Goal: Information Seeking & Learning: Find specific fact

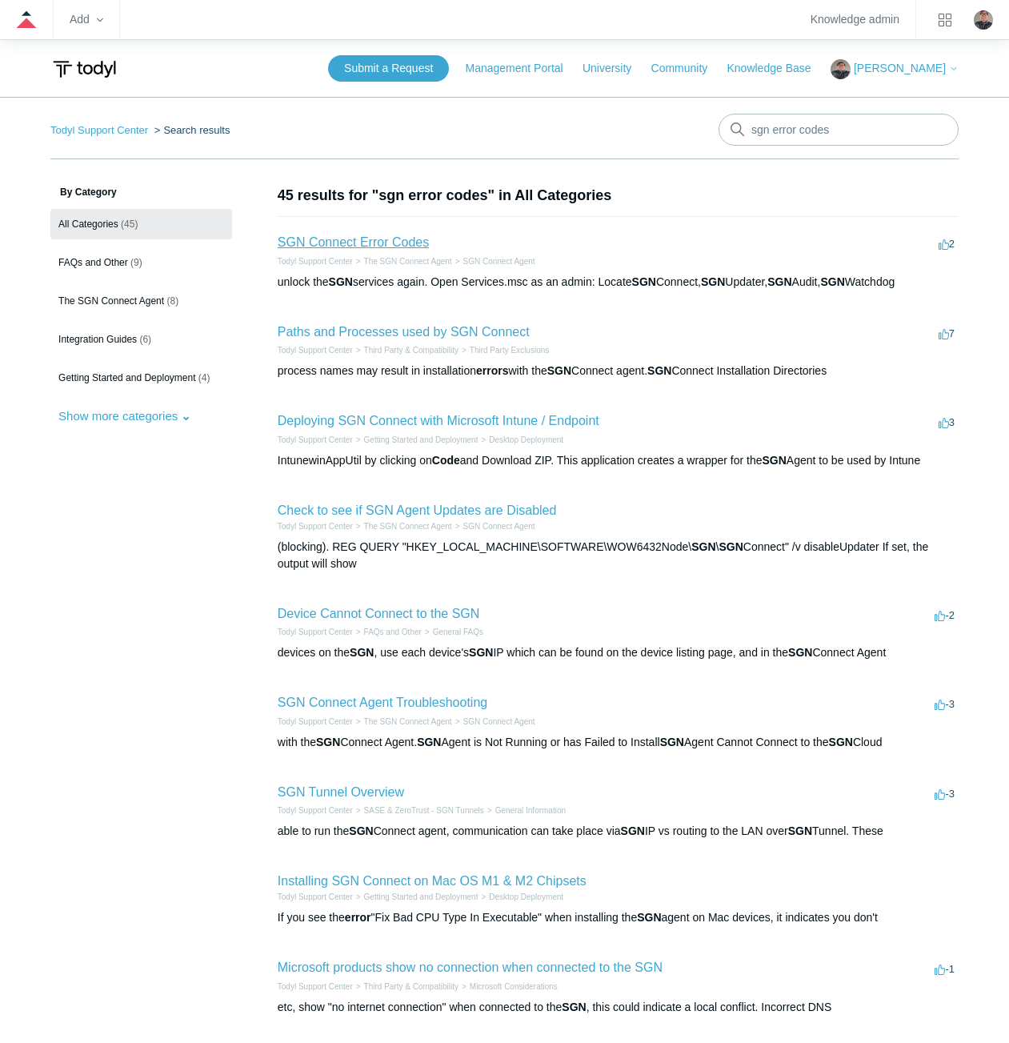
click at [335, 243] on link "SGN Connect Error Codes" at bounding box center [353, 242] width 151 height 14
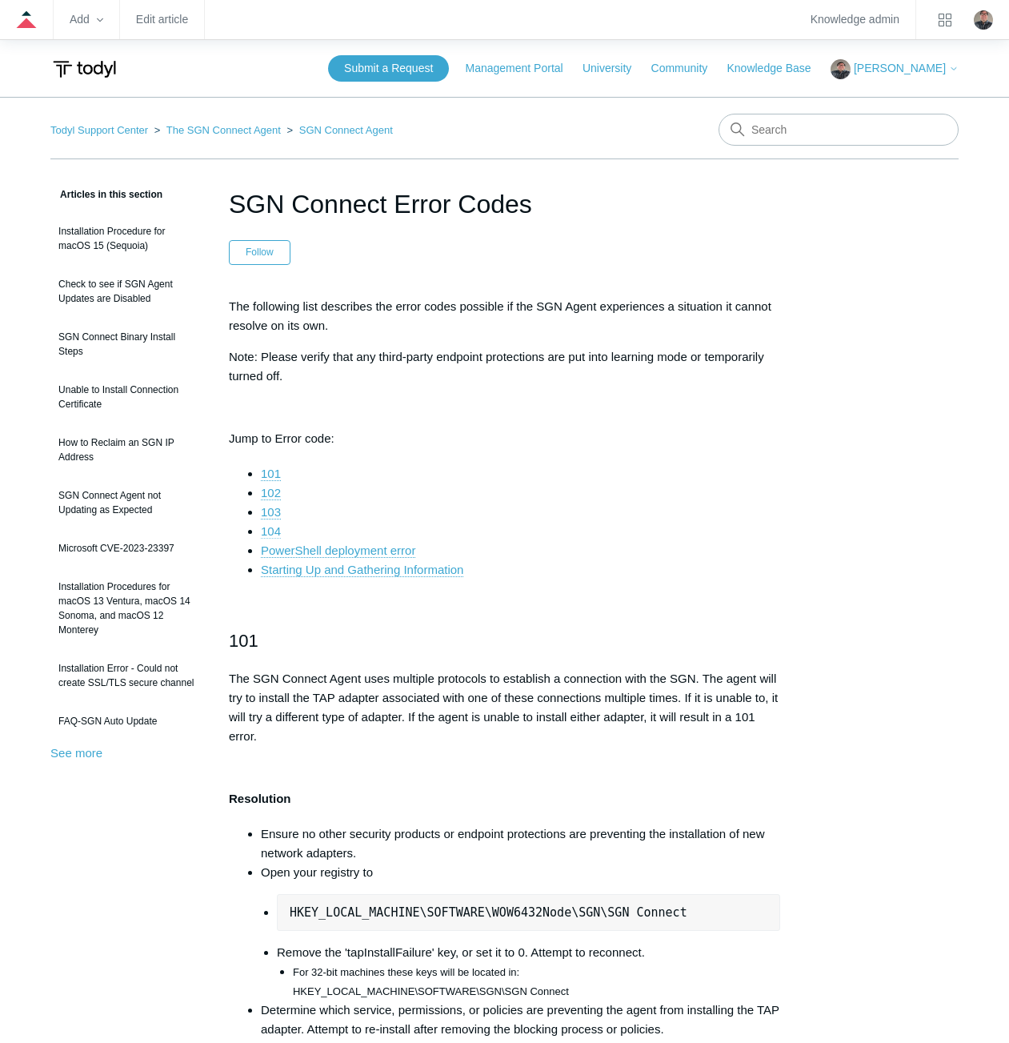
click at [273, 531] on link "104" at bounding box center [271, 531] width 20 height 14
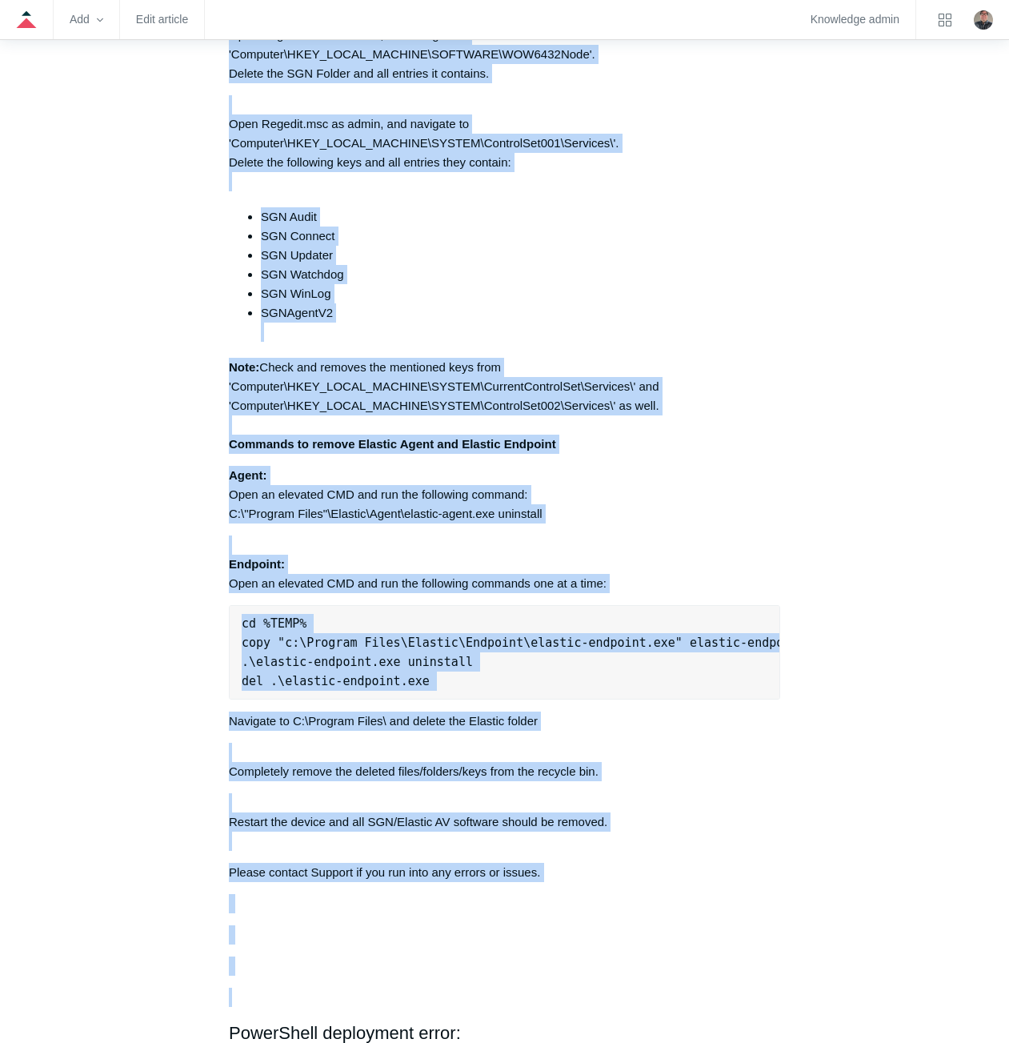
scroll to position [3995, 0]
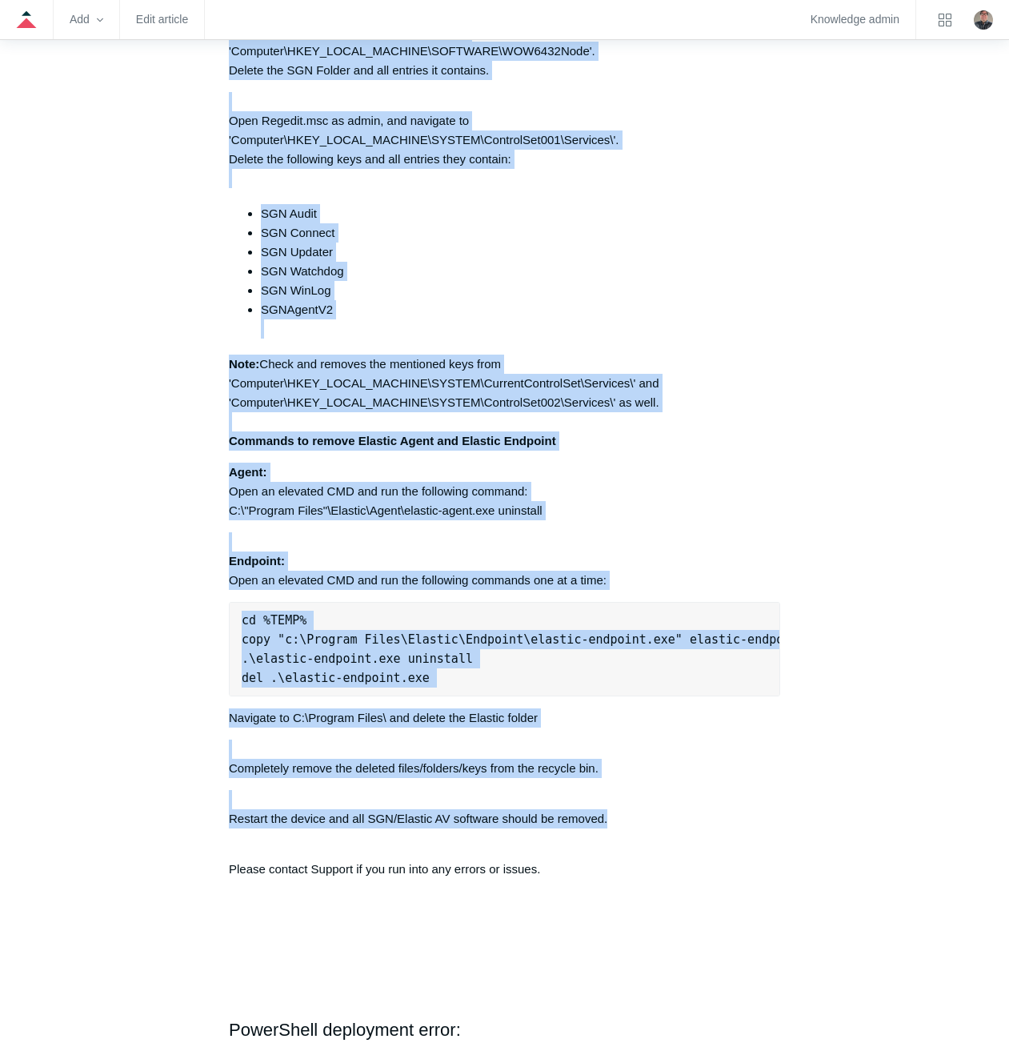
drag, startPoint x: 224, startPoint y: 282, endPoint x: 614, endPoint y: 849, distance: 688.5
copy div "Lorem ips dol sitam co adipisci elitse doe TEM Incidid Utlab et dol magnaaliqua…"
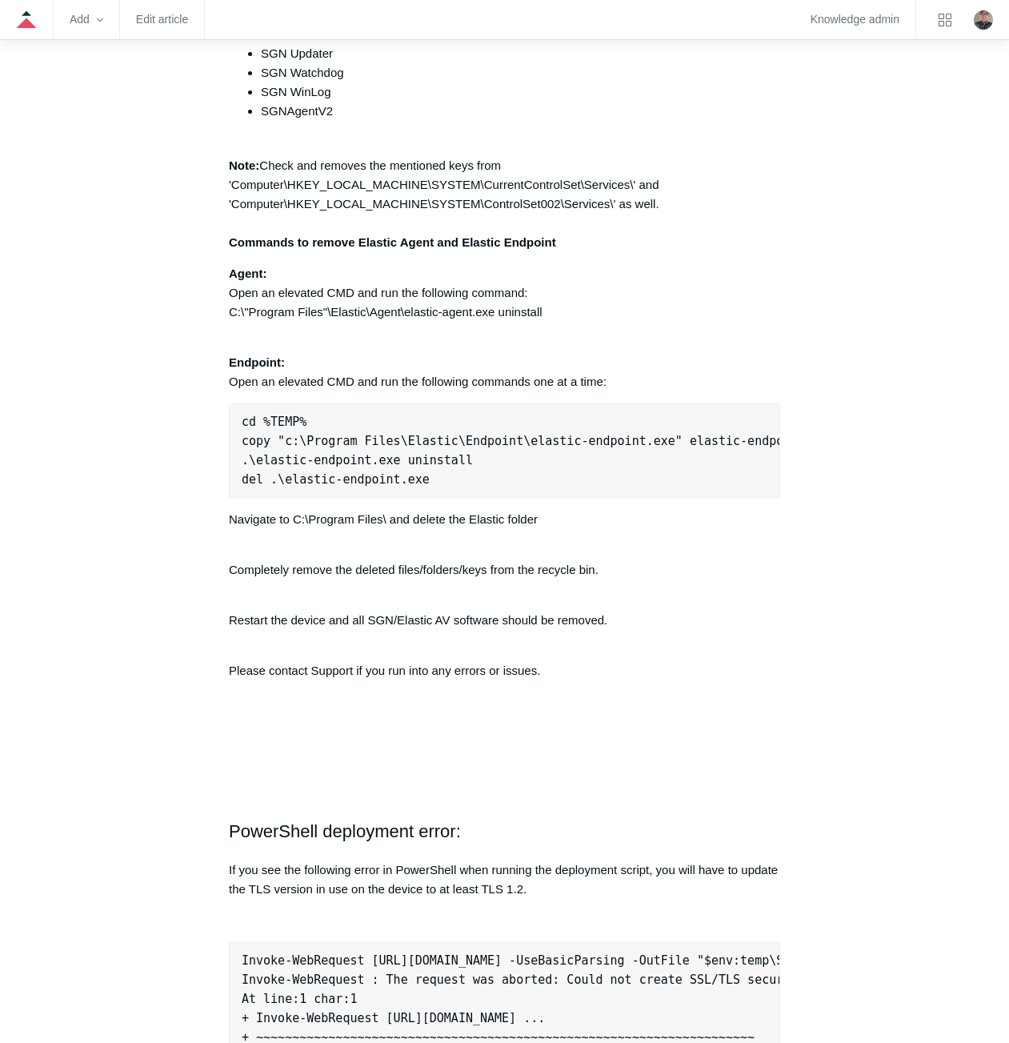
scroll to position [4205, 0]
